Goal: Task Accomplishment & Management: Manage account settings

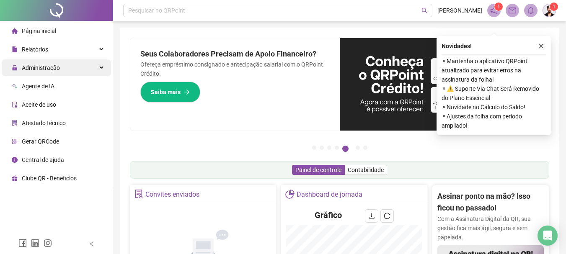
scroll to position [251, 0]
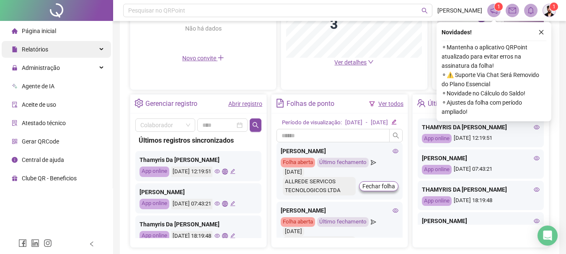
click at [95, 47] on div "Relatórios" at bounding box center [56, 49] width 109 height 17
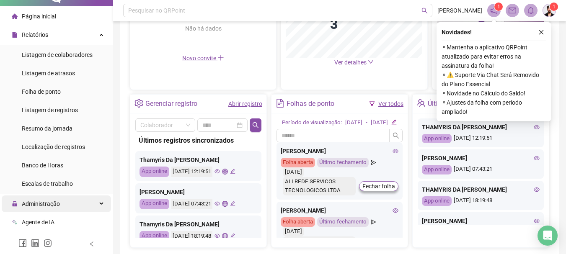
scroll to position [0, 0]
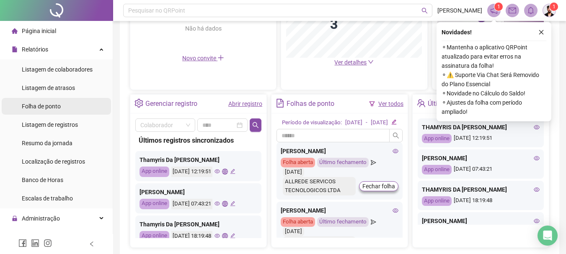
click at [55, 106] on span "Folha de ponto" at bounding box center [41, 106] width 39 height 7
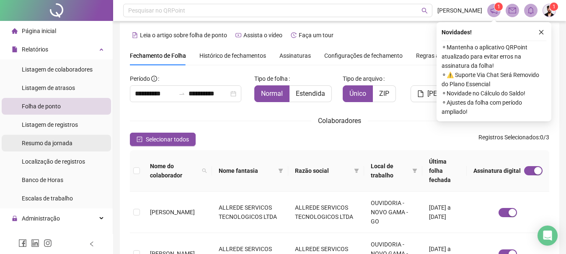
scroll to position [42, 0]
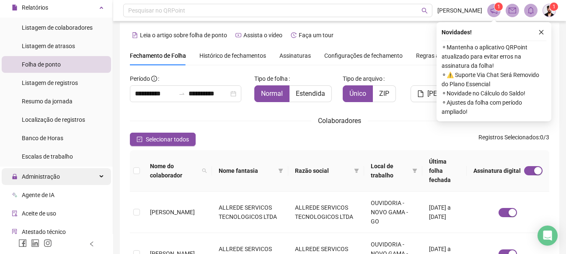
click at [98, 176] on div "Administração" at bounding box center [56, 176] width 109 height 17
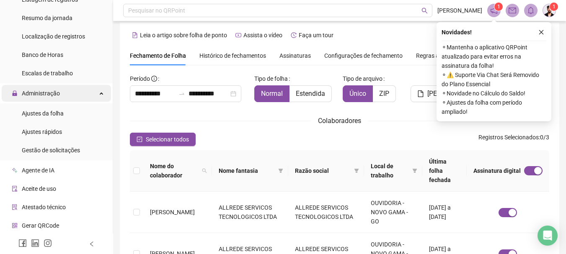
scroll to position [126, 0]
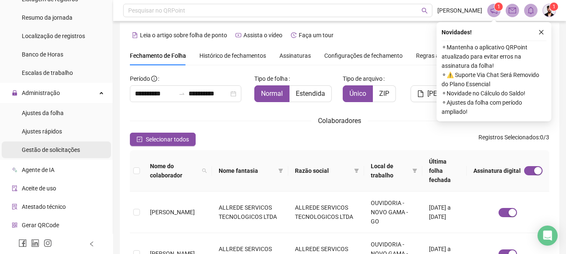
click at [68, 150] on span "Gestão de solicitações" at bounding box center [51, 150] width 58 height 7
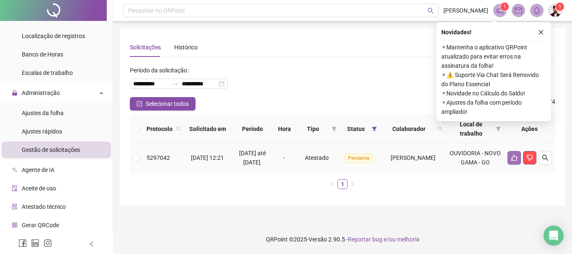
click at [516, 161] on icon "like" at bounding box center [514, 158] width 7 height 7
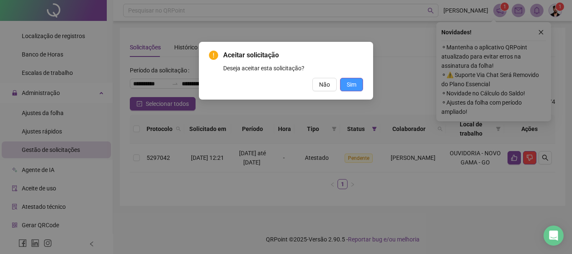
click at [355, 85] on span "Sim" at bounding box center [352, 84] width 10 height 9
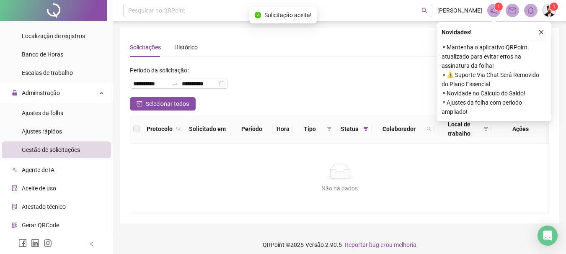
click at [355, 85] on div "**********" at bounding box center [339, 81] width 419 height 34
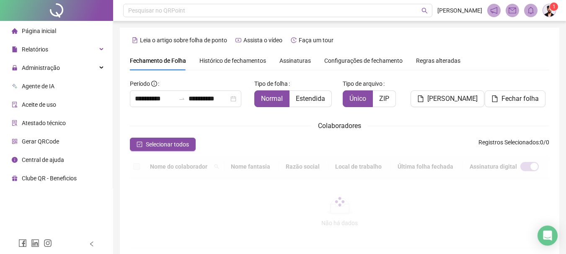
scroll to position [44, 0]
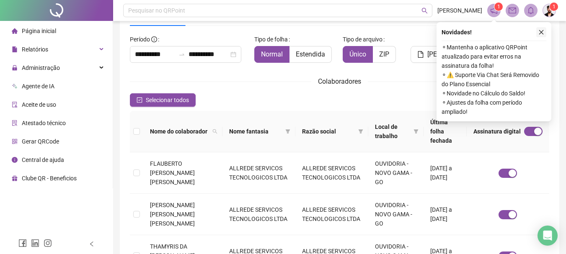
click at [541, 30] on icon "close" at bounding box center [541, 32] width 6 height 6
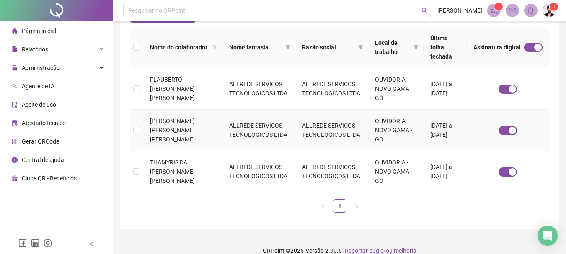
scroll to position [131, 0]
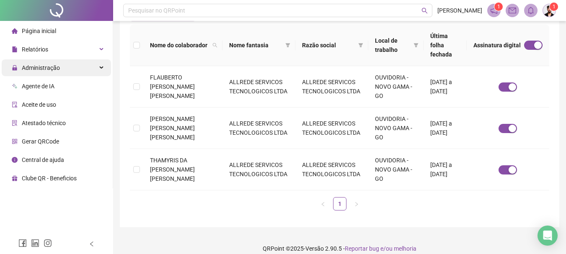
click at [98, 66] on div "Administração" at bounding box center [56, 67] width 109 height 17
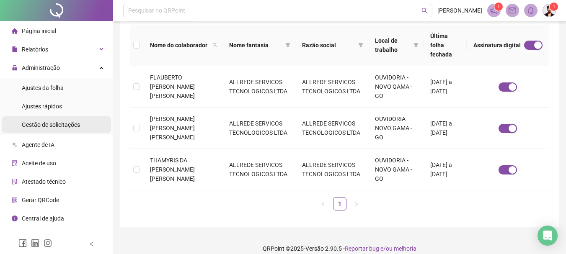
click at [74, 124] on span "Gestão de solicitações" at bounding box center [51, 124] width 58 height 7
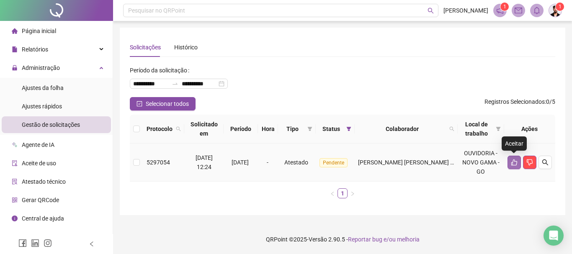
click at [519, 166] on button "button" at bounding box center [514, 162] width 13 height 13
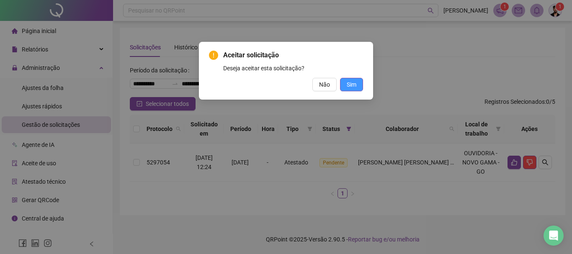
click at [351, 82] on span "Sim" at bounding box center [352, 84] width 10 height 9
